Goal: Find specific page/section: Find specific page/section

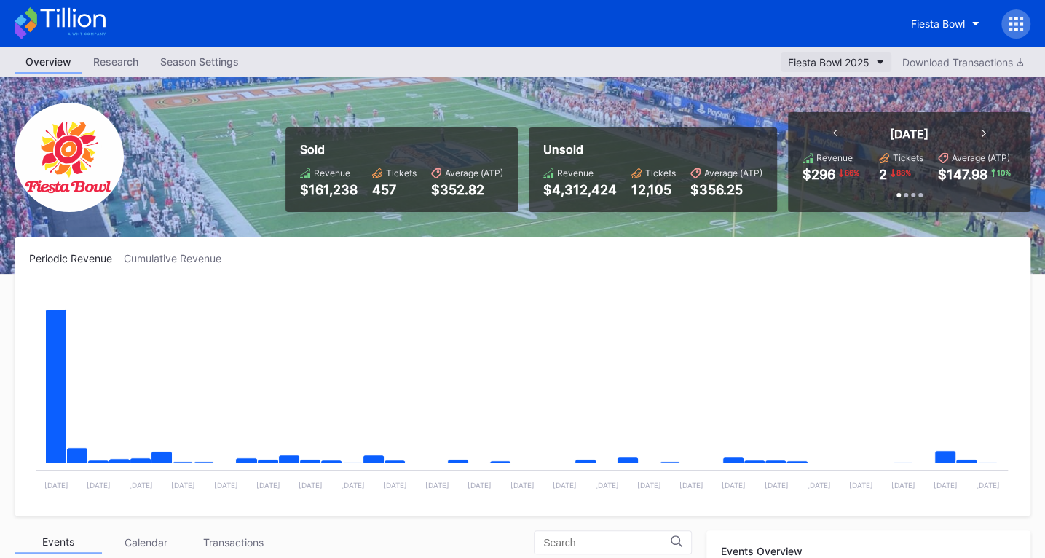
click at [860, 63] on div "Fiesta Bowl 2025" at bounding box center [829, 62] width 82 height 12
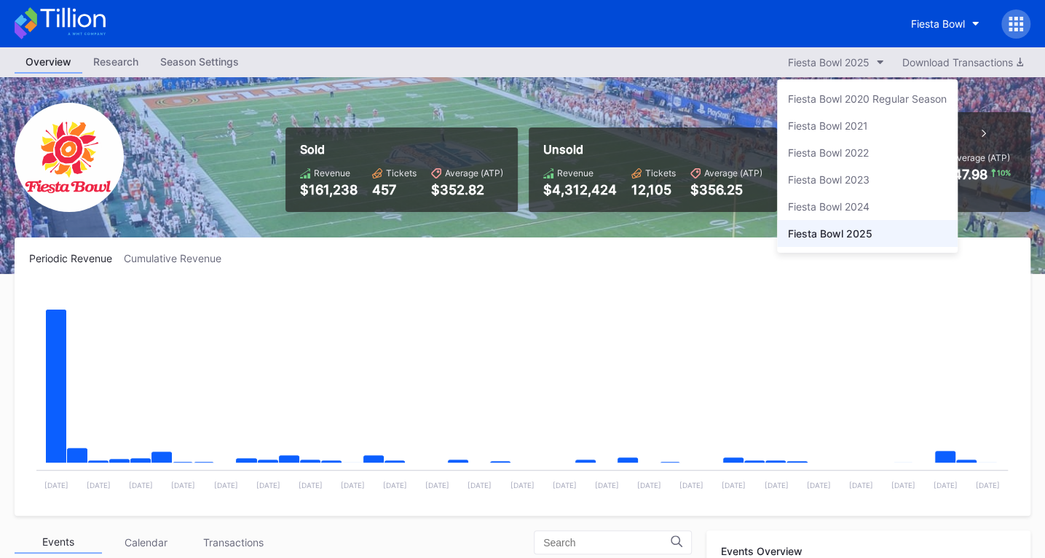
click at [851, 232] on div "Fiesta Bowl 2025" at bounding box center [830, 233] width 85 height 12
